Goal: Check status: Check status

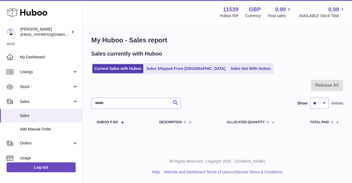
click at [221, 59] on div "Sales currently with Huboo Current Sales with Huboo Sales Shipped From Huboo Sa…" at bounding box center [217, 62] width 252 height 24
click at [229, 72] on link "Sales Not With Huboo" at bounding box center [251, 68] width 44 height 9
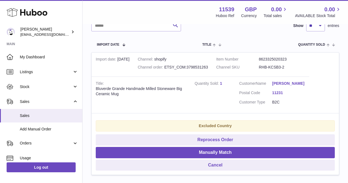
scroll to position [110, 0]
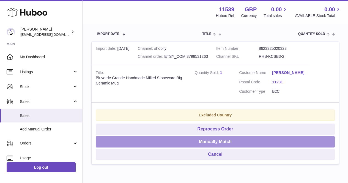
click at [192, 140] on button "Manually Match" at bounding box center [215, 141] width 239 height 11
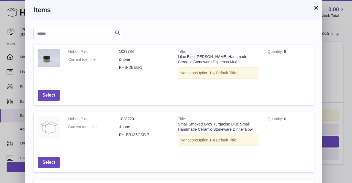
click at [316, 9] on button "×" at bounding box center [316, 7] width 7 height 7
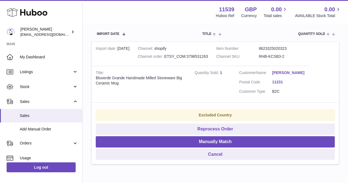
click at [191, 82] on td "Quantity Sold 1" at bounding box center [213, 84] width 45 height 37
click at [186, 81] on div "Bluverde Grande Handmade Milled Stoneware Big Ceramic Mug" at bounding box center [141, 80] width 91 height 10
drag, startPoint x: 289, startPoint y: 57, endPoint x: 257, endPoint y: 56, distance: 31.9
click at [257, 56] on dl "Item Number 8623325020323 Channel SKU RHB-KCSB3-2" at bounding box center [258, 54] width 85 height 16
copy dl "RHB-KCSB3-2"
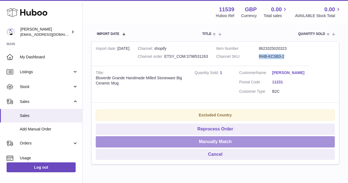
click at [212, 140] on button "Manually Match" at bounding box center [215, 141] width 239 height 11
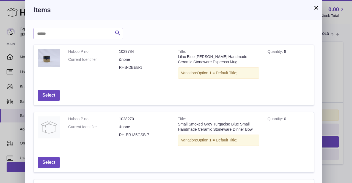
click at [60, 36] on input "text" at bounding box center [79, 33] width 90 height 11
paste input "**********"
type input "**********"
click at [116, 34] on icon "submit" at bounding box center [117, 33] width 7 height 7
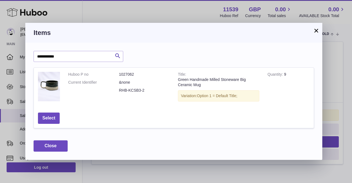
click at [151, 36] on h3 "Items" at bounding box center [174, 32] width 281 height 9
click at [52, 121] on button "Select" at bounding box center [49, 118] width 22 height 11
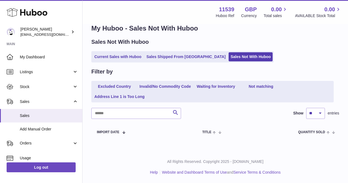
scroll to position [12, 0]
click at [161, 72] on div "Filter by" at bounding box center [215, 71] width 248 height 7
click at [113, 62] on ul "Current Sales with Huboo Sales Shipped From Huboo Sales Not With Huboo" at bounding box center [182, 56] width 182 height 11
click at [113, 59] on link "Current Sales with Huboo" at bounding box center [117, 56] width 51 height 9
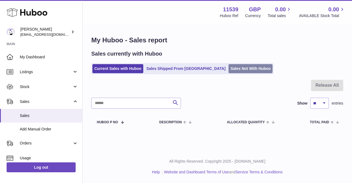
click at [229, 69] on link "Sales Not With Huboo" at bounding box center [251, 68] width 44 height 9
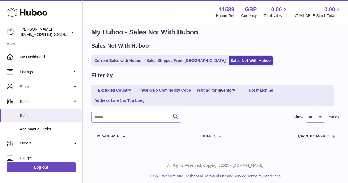
scroll to position [12, 0]
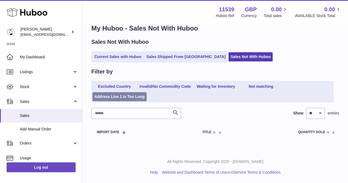
click at [132, 97] on link "Address Line 1 is Too Long" at bounding box center [119, 96] width 54 height 9
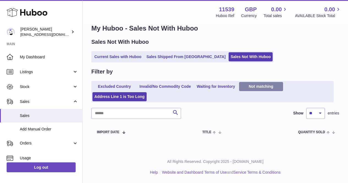
click at [249, 88] on link "Not matching" at bounding box center [261, 86] width 44 height 9
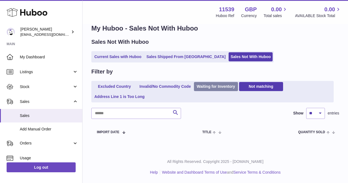
click at [215, 89] on link "Waiting for Inventory" at bounding box center [216, 86] width 44 height 9
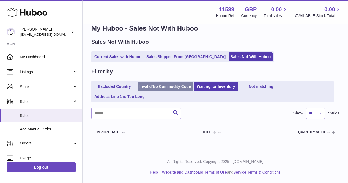
click at [167, 88] on link "Invalid/No Commodity Code" at bounding box center [165, 86] width 55 height 9
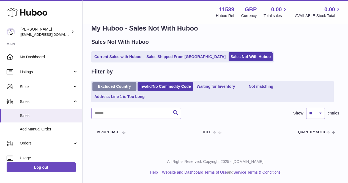
click at [115, 87] on link "Excluded Country" at bounding box center [114, 86] width 44 height 9
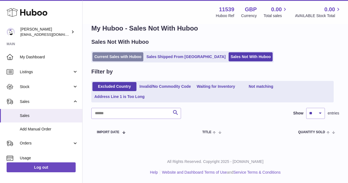
click at [111, 60] on link "Current Sales with Huboo" at bounding box center [117, 56] width 51 height 9
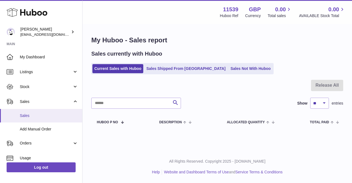
click at [46, 118] on link "Sales" at bounding box center [41, 115] width 82 height 13
click at [167, 84] on div at bounding box center [217, 89] width 252 height 18
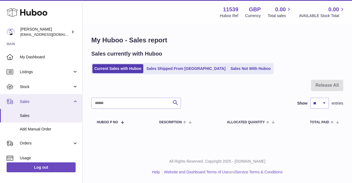
click at [53, 101] on span "Sales" at bounding box center [46, 101] width 53 height 5
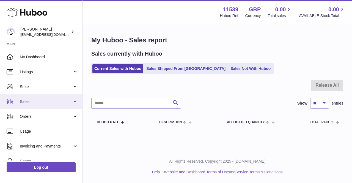
click at [48, 102] on span "Sales" at bounding box center [46, 101] width 53 height 5
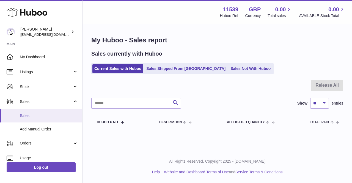
click at [37, 115] on span "Sales" at bounding box center [49, 115] width 58 height 5
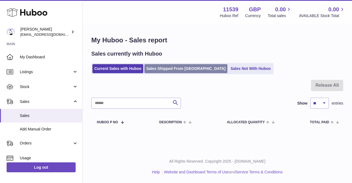
click at [159, 69] on link "Sales Shipped From [GEOGRAPHIC_DATA]" at bounding box center [185, 68] width 83 height 9
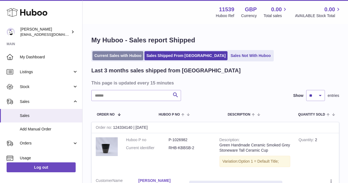
click at [119, 53] on link "Current Sales with Huboo" at bounding box center [117, 55] width 51 height 9
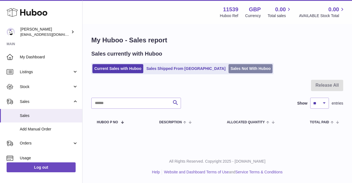
click at [229, 65] on link "Sales Not With Huboo" at bounding box center [251, 68] width 44 height 9
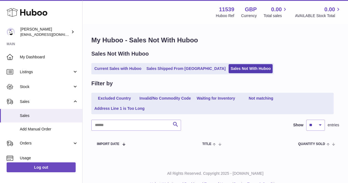
click at [175, 80] on div "Filter by" at bounding box center [215, 83] width 248 height 7
click at [118, 98] on link "Excluded Country" at bounding box center [114, 98] width 44 height 9
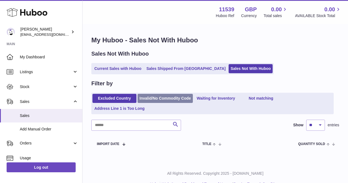
click at [166, 97] on link "Invalid/No Commodity Code" at bounding box center [165, 98] width 55 height 9
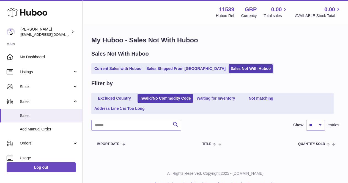
click at [124, 97] on link "Excluded Country" at bounding box center [114, 98] width 44 height 9
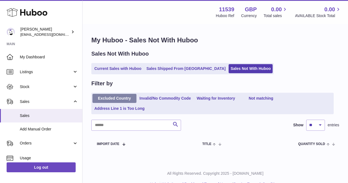
scroll to position [12, 0]
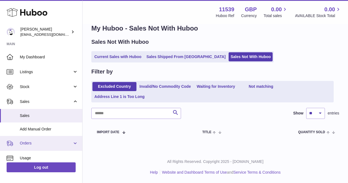
click at [59, 137] on link "Orders" at bounding box center [41, 143] width 82 height 15
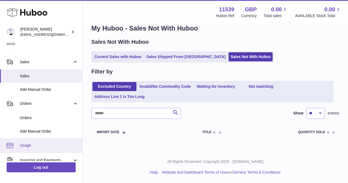
scroll to position [55, 0]
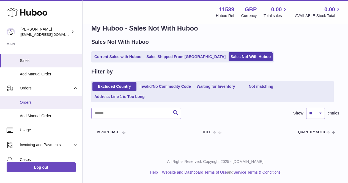
click at [51, 105] on span "Orders" at bounding box center [49, 102] width 58 height 5
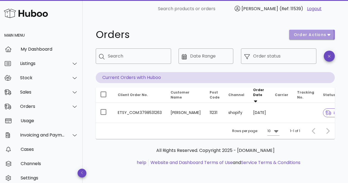
click at [298, 34] on span "order actions" at bounding box center [310, 35] width 33 height 6
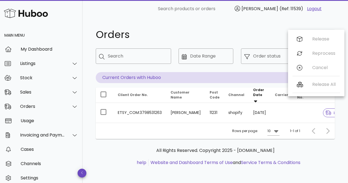
click at [269, 27] on div "Orders" at bounding box center [188, 34] width 193 height 17
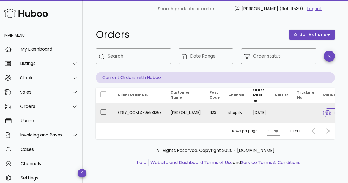
click at [134, 106] on td "ETSY_COM:3798531263" at bounding box center [139, 113] width 53 height 20
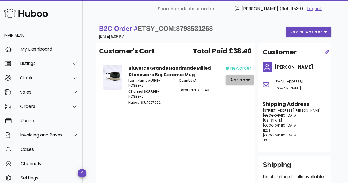
click at [234, 80] on span "action" at bounding box center [237, 80] width 15 height 6
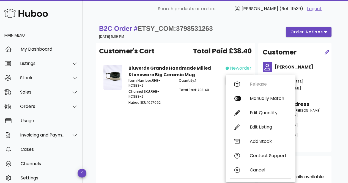
click at [337, 61] on div "B2C Order # ETSY_COM:3798531263 12 September 2025 at 5:09 PM order actions Cust…" at bounding box center [215, 126] width 265 height 216
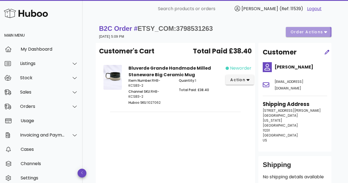
click at [315, 33] on span "order actions" at bounding box center [306, 32] width 33 height 6
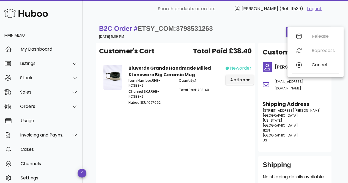
click at [258, 34] on div "B2C Order # ETSY_COM:3798531263 12 September 2025 at 5:09 PM order actions" at bounding box center [215, 31] width 232 height 15
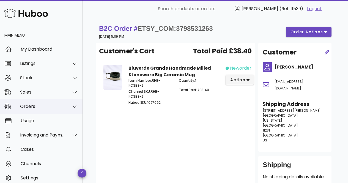
click at [47, 109] on div "Orders" at bounding box center [41, 106] width 83 height 14
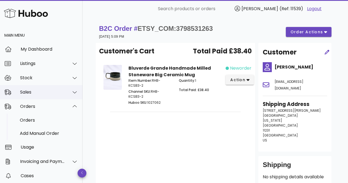
click at [55, 95] on div "Sales" at bounding box center [41, 92] width 83 height 14
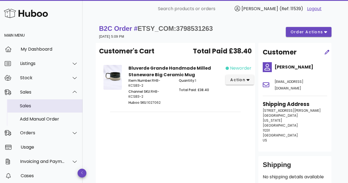
click at [54, 105] on div "Sales" at bounding box center [49, 105] width 58 height 5
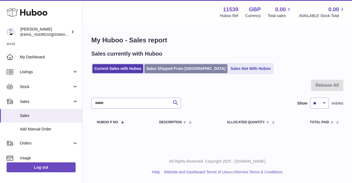
click at [155, 71] on link "Sales Shipped From Huboo" at bounding box center [185, 68] width 83 height 9
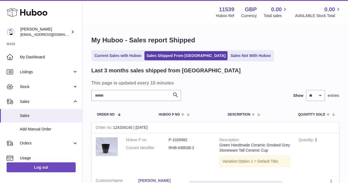
scroll to position [55, 0]
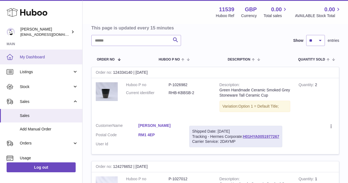
click at [43, 54] on link "My Dashboard" at bounding box center [41, 57] width 82 height 15
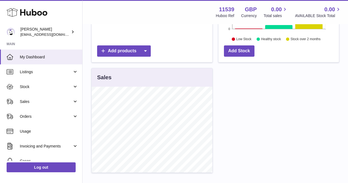
scroll to position [193, 0]
